Goal: Task Accomplishment & Management: Manage account settings

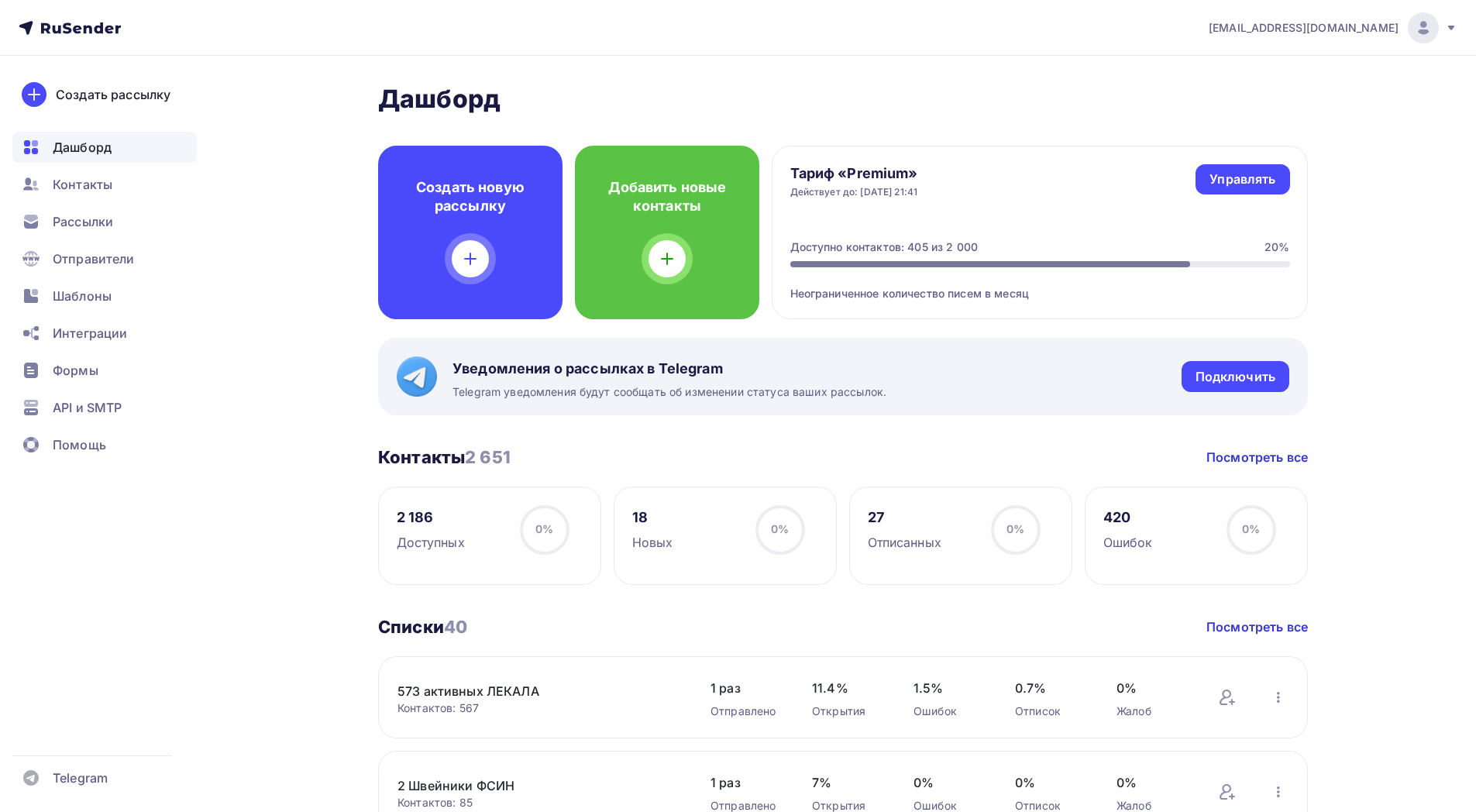
click at [1456, 26] on icon at bounding box center [1450, 28] width 13 height 13
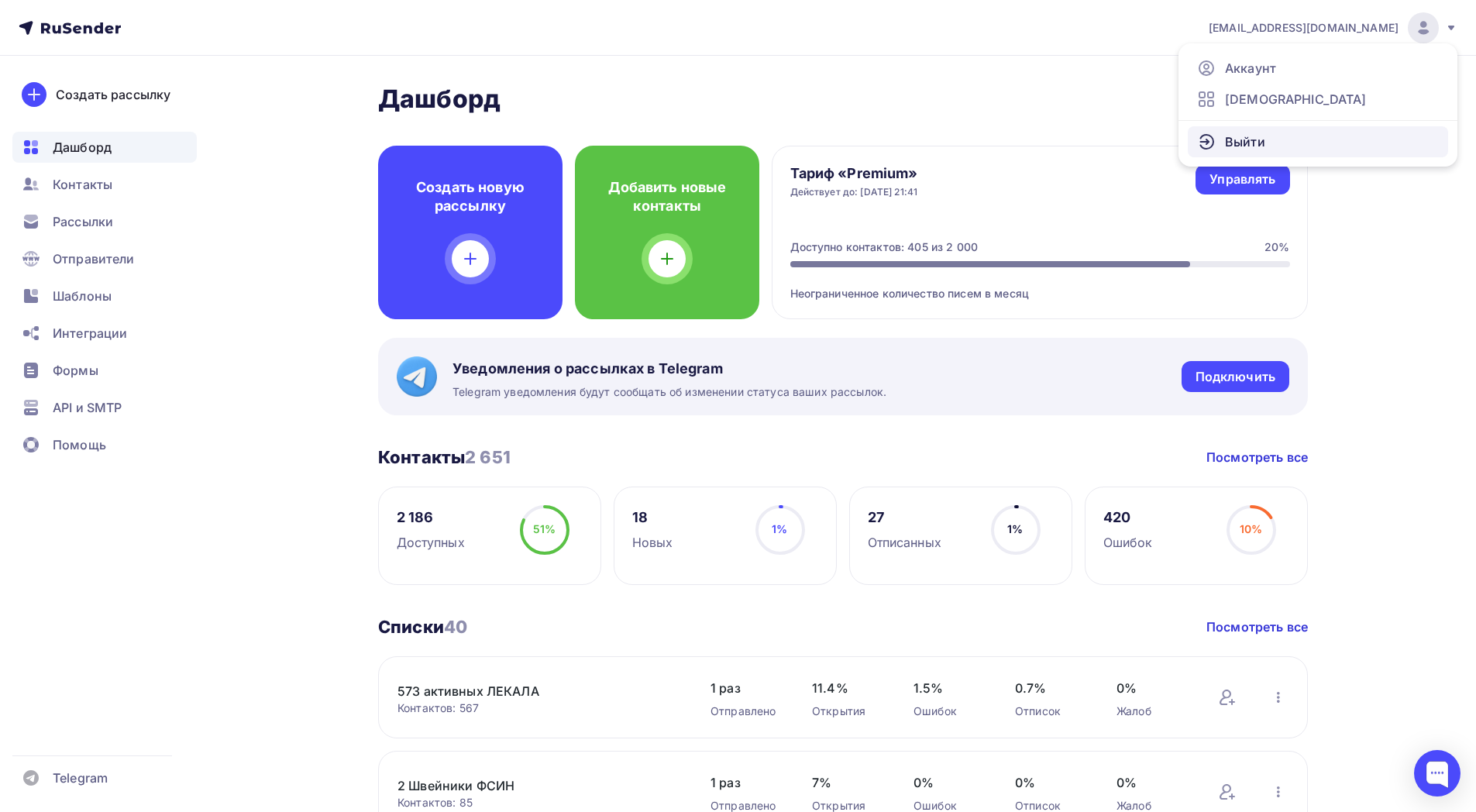
click at [1333, 144] on link "Выйти" at bounding box center [1318, 142] width 260 height 31
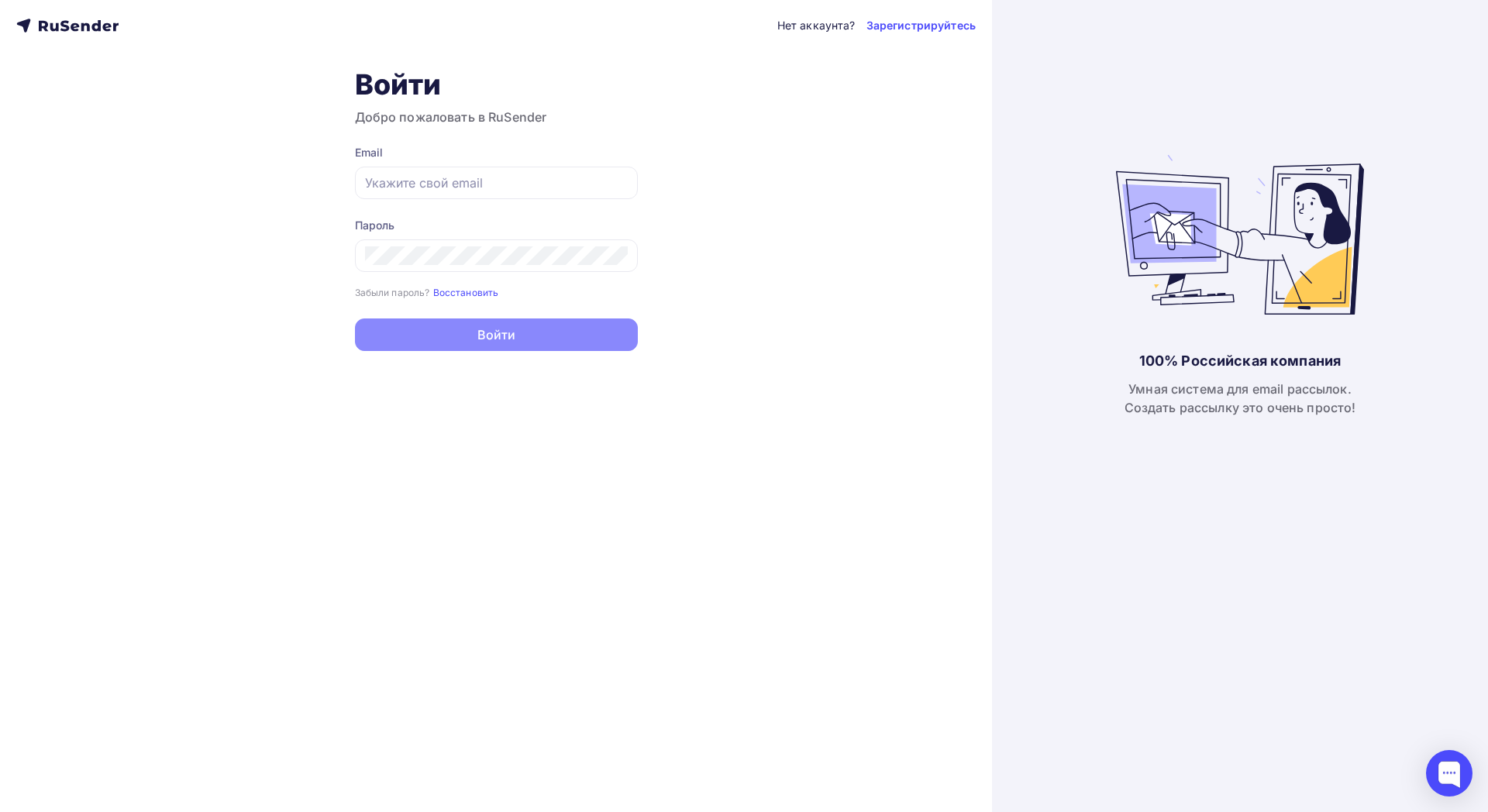
type input "[EMAIL_ADDRESS][DOMAIN_NAME]"
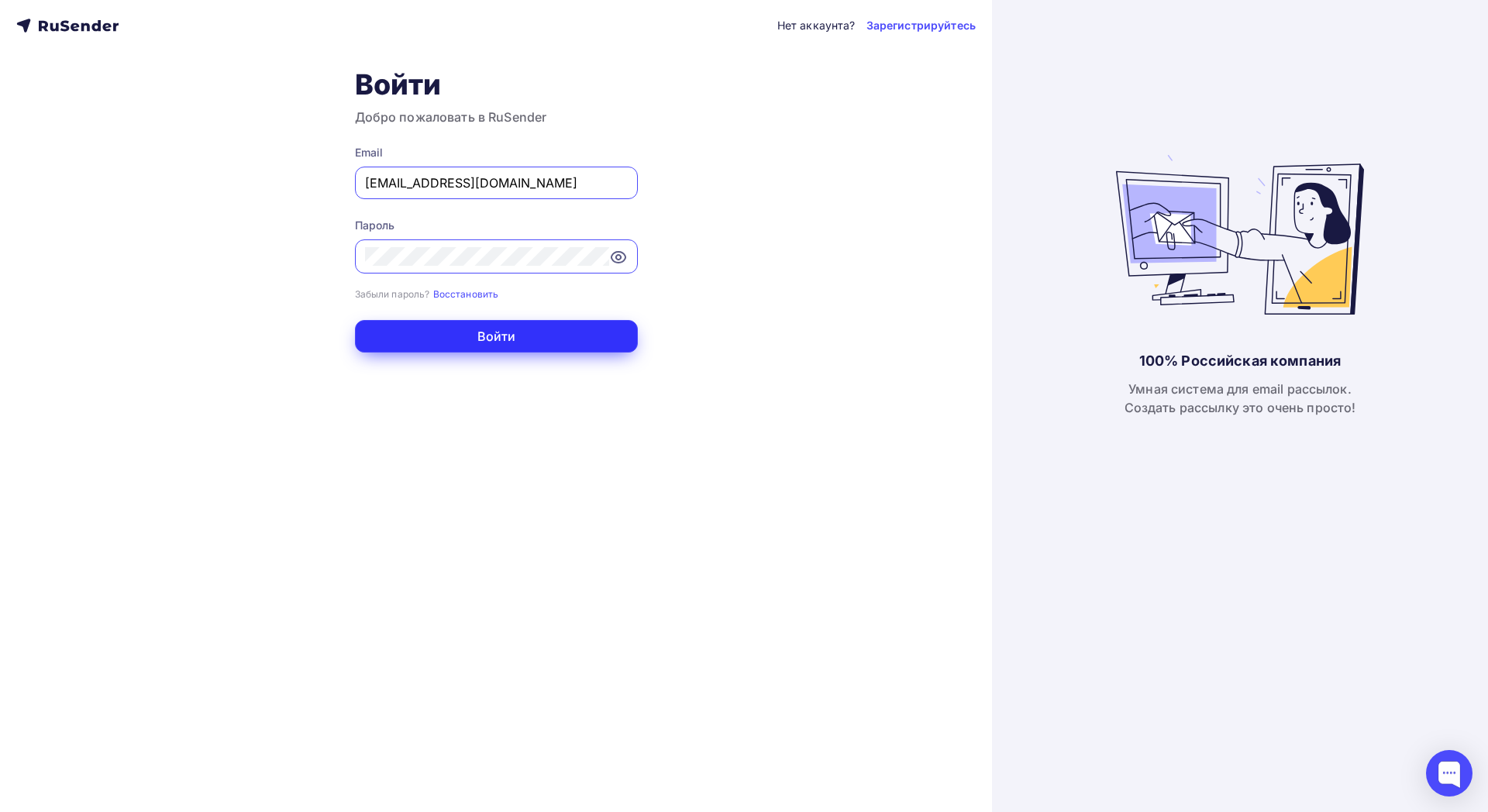
click at [468, 323] on button "Войти" at bounding box center [496, 336] width 283 height 32
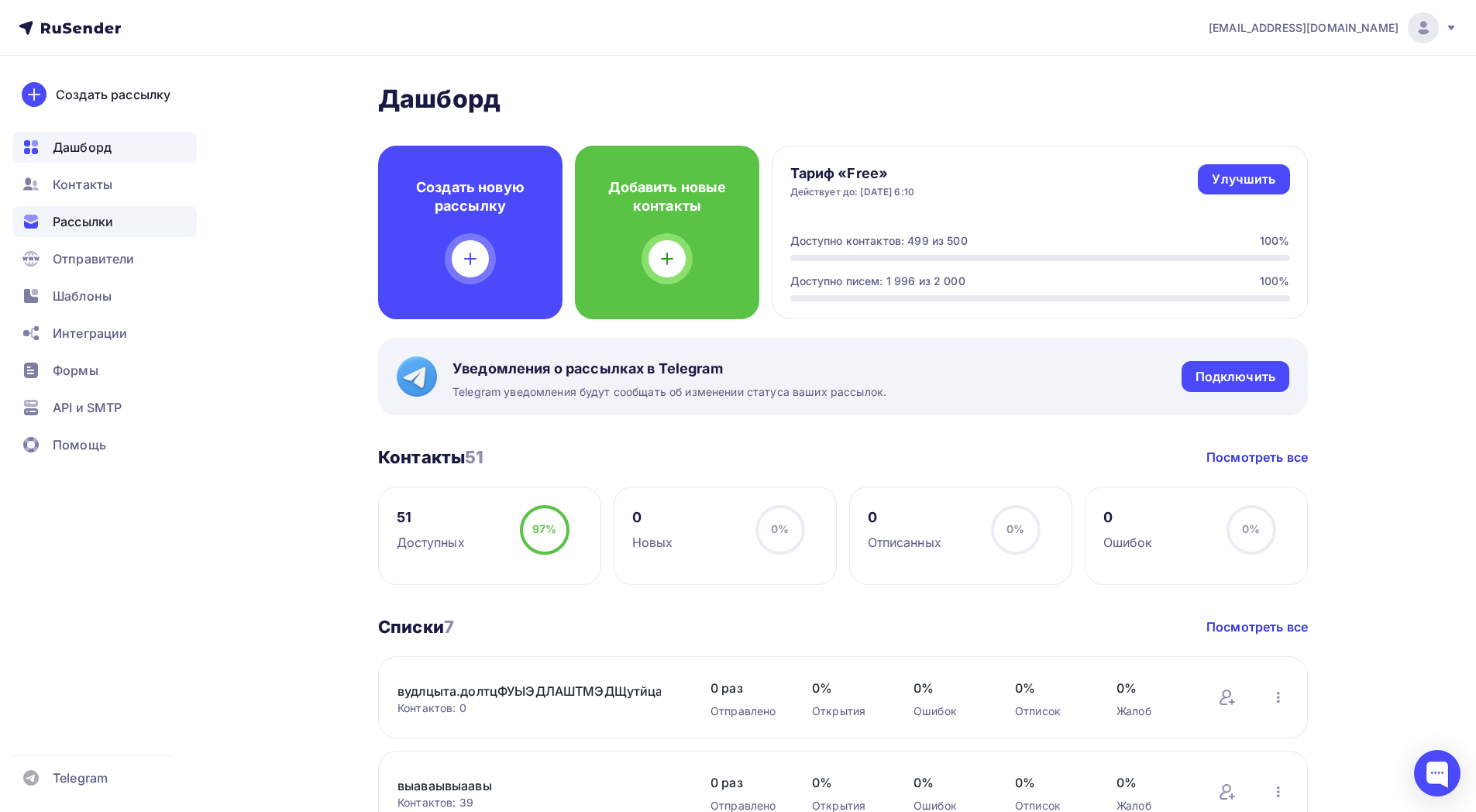
click at [74, 224] on span "Рассылки" at bounding box center [82, 222] width 60 height 19
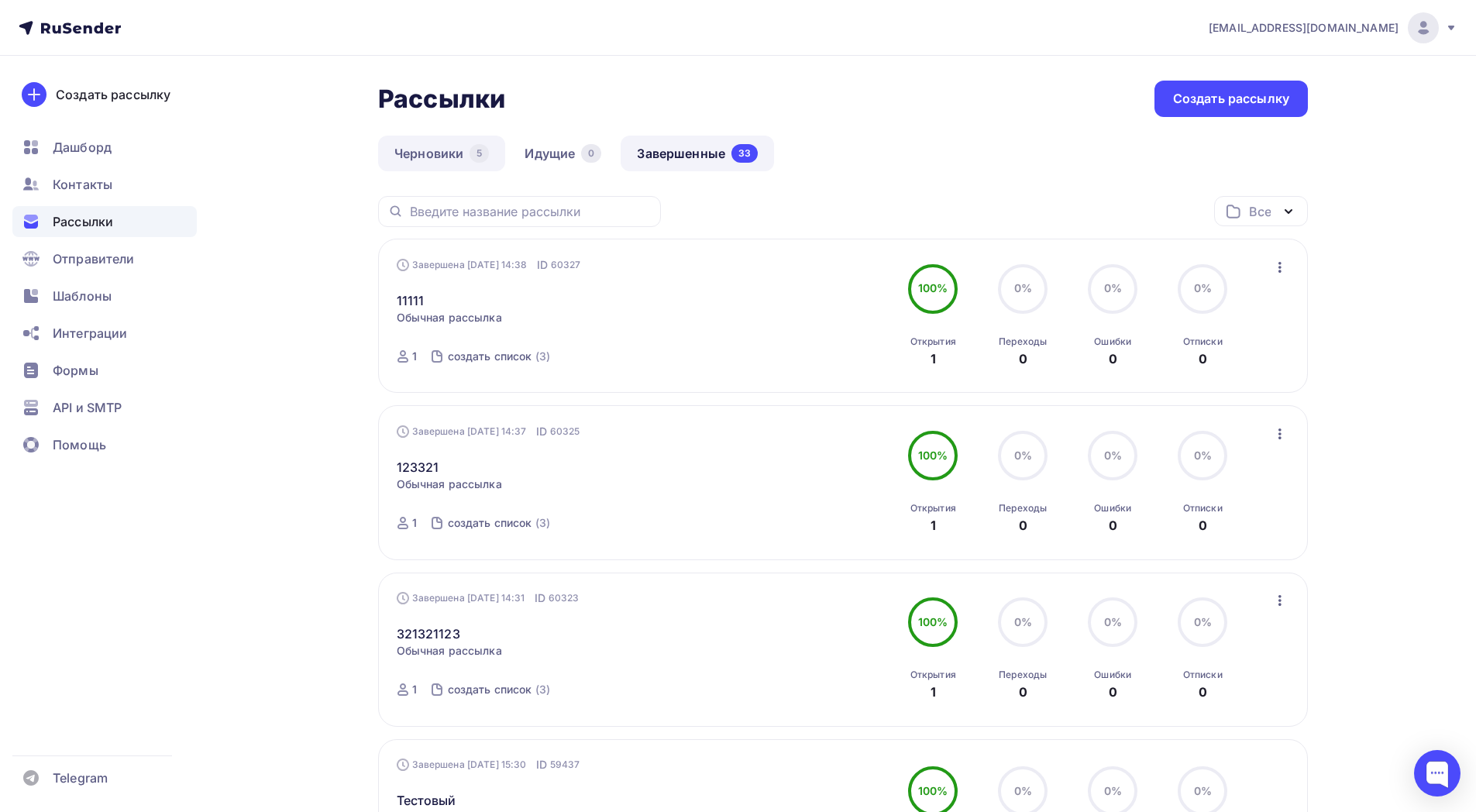
click at [437, 150] on link "Черновики 5" at bounding box center [441, 153] width 127 height 36
